Goal: Navigation & Orientation: Find specific page/section

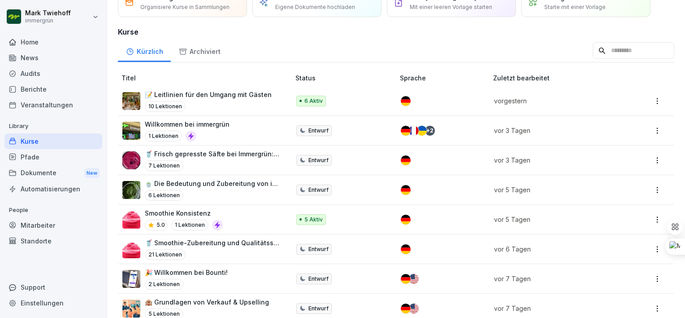
scroll to position [47, 0]
click at [179, 187] on div "🍵 Die Bedeutung und Zubereitung von immergrün Matchas 6 Lektionen" at bounding box center [213, 189] width 136 height 22
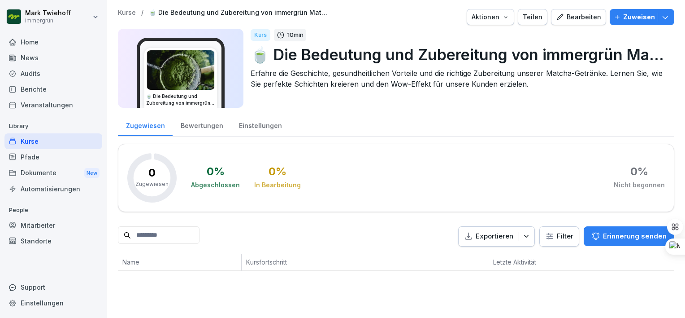
click at [41, 39] on div "Home" at bounding box center [53, 42] width 98 height 16
